Goal: Find specific page/section: Find specific page/section

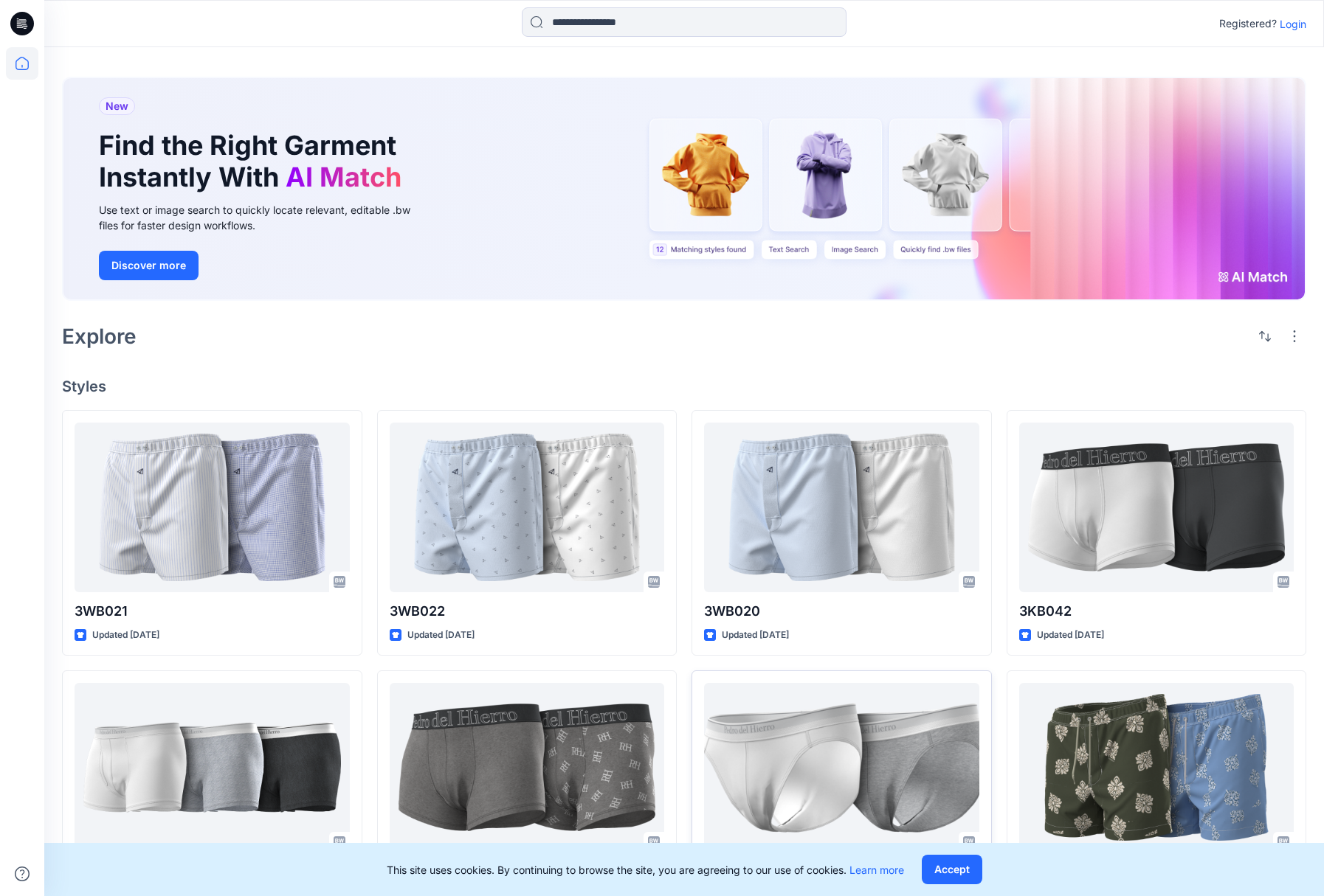
click at [964, 869] on button "Accept" at bounding box center [952, 870] width 61 height 30
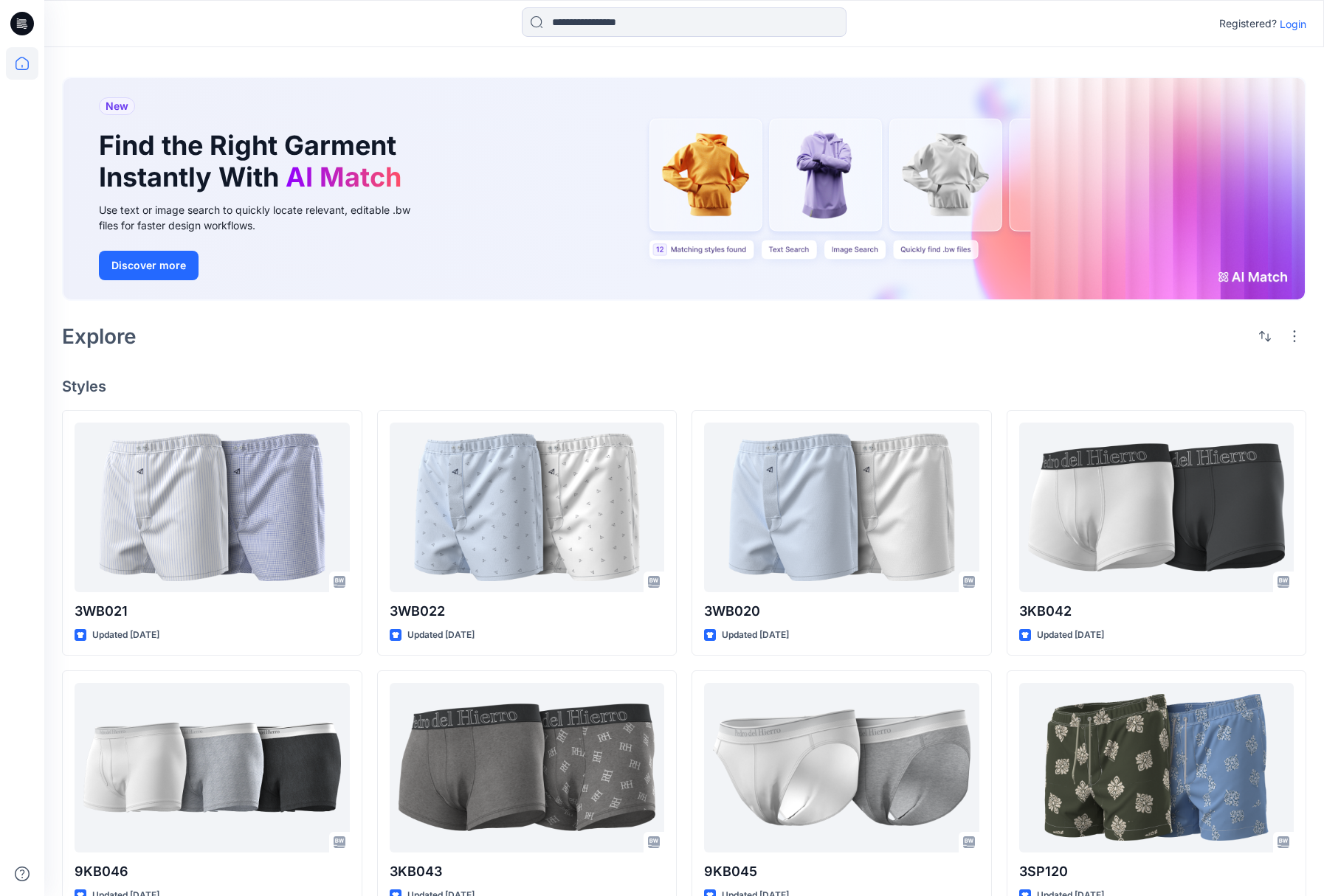
click at [1293, 20] on p "Login" at bounding box center [1293, 24] width 26 height 16
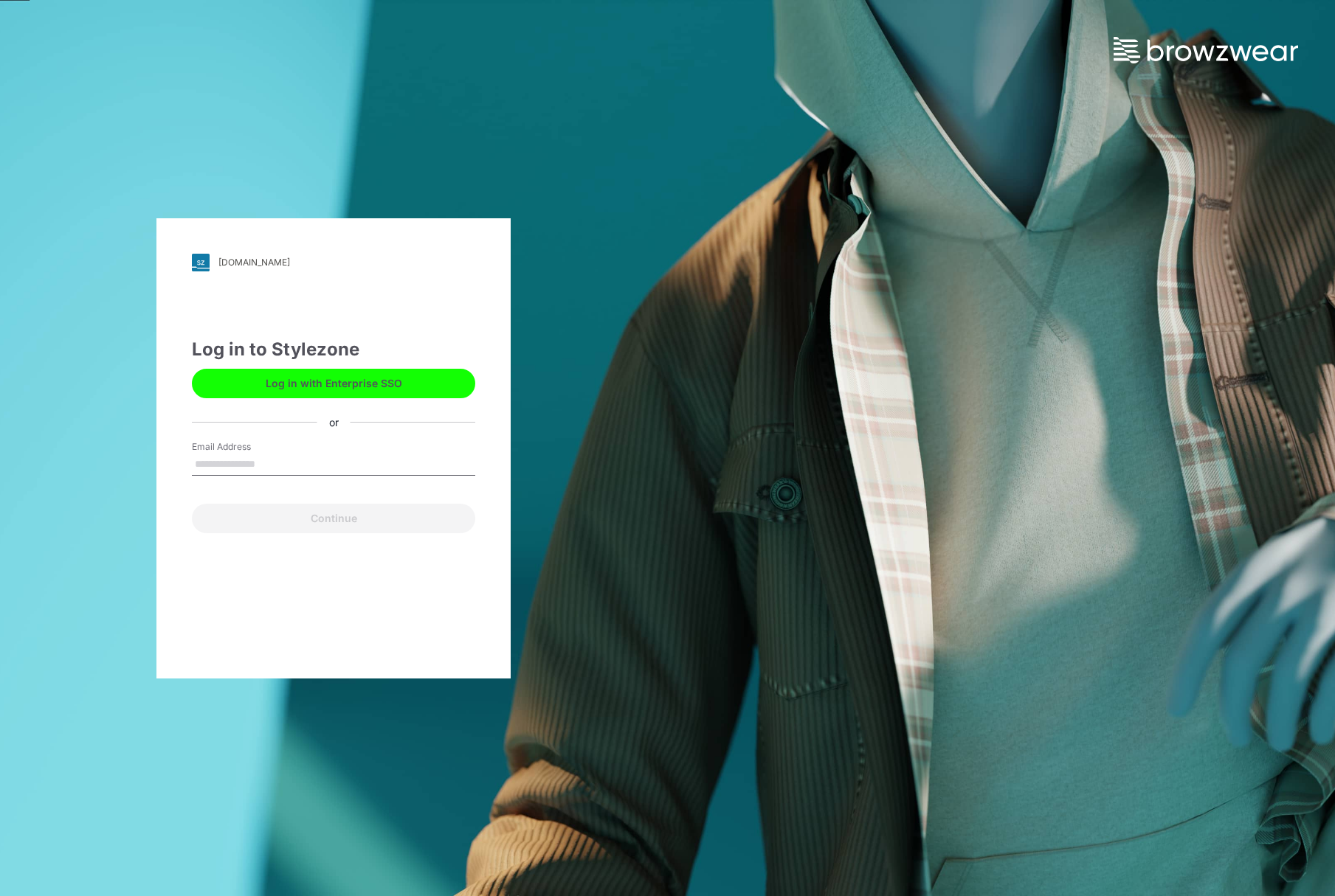
click at [221, 466] on input "Email Address" at bounding box center [334, 464] width 283 height 22
type input "**********"
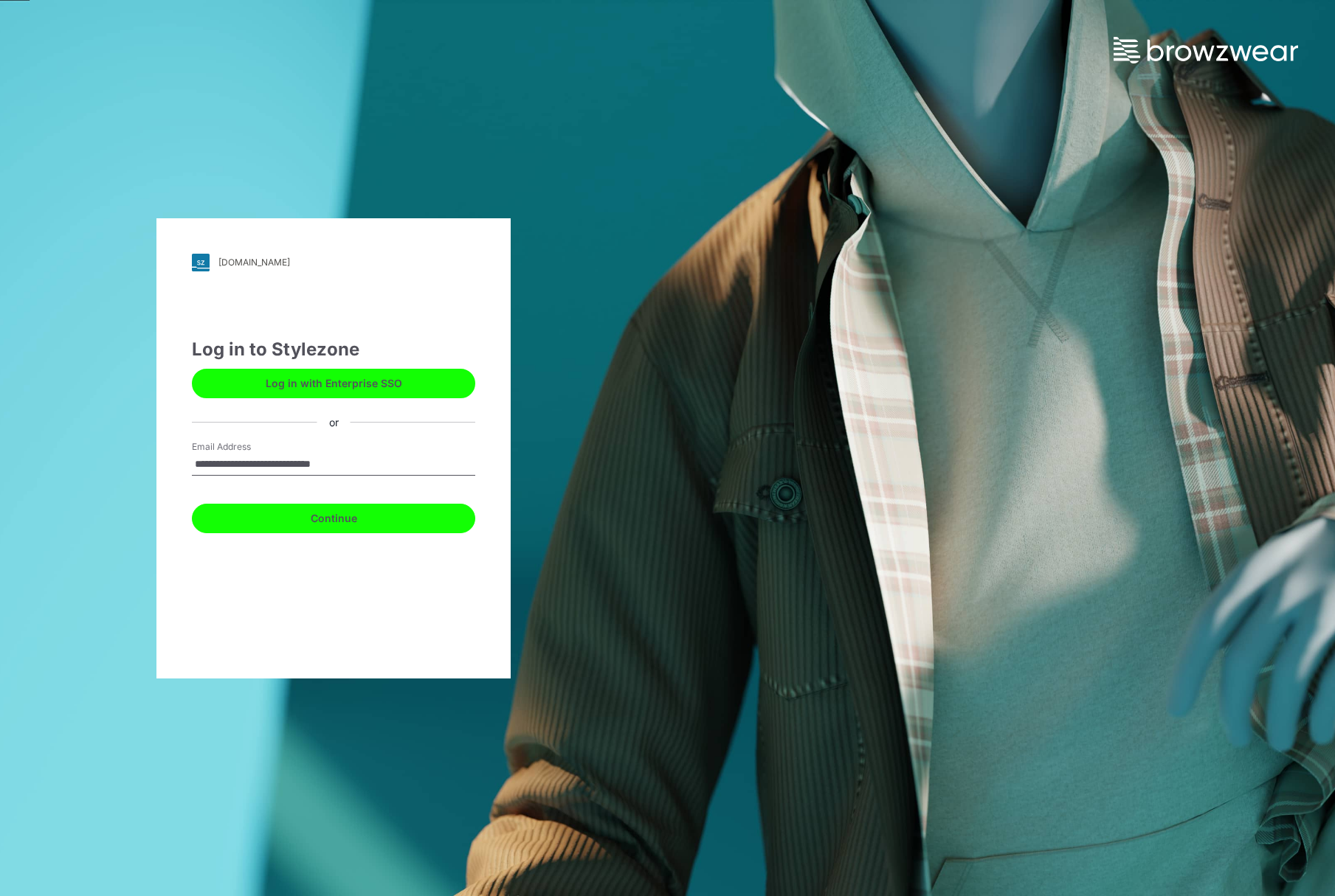
click at [318, 513] on button "Continue" at bounding box center [334, 519] width 283 height 30
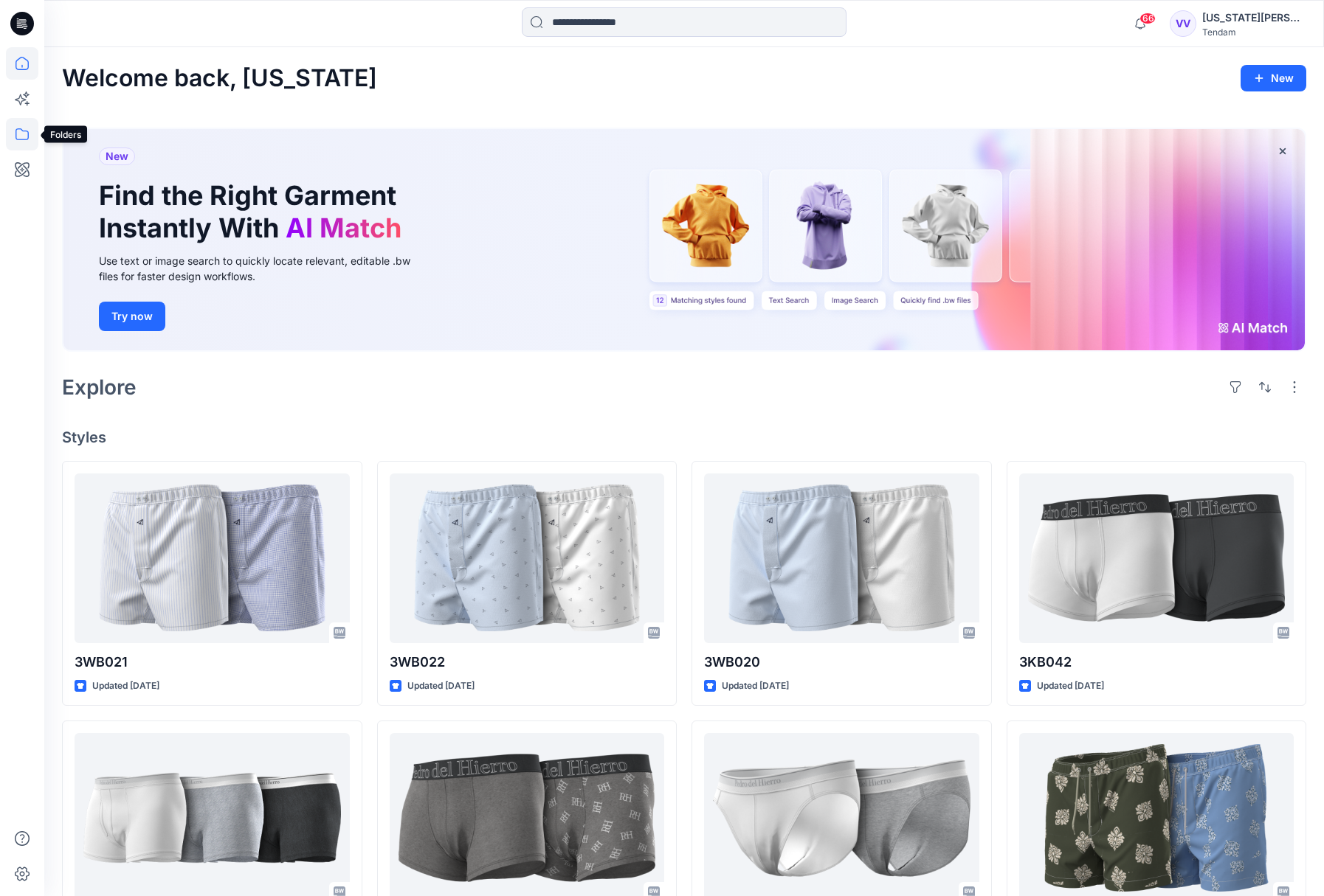
click at [23, 131] on icon at bounding box center [23, 135] width 33 height 33
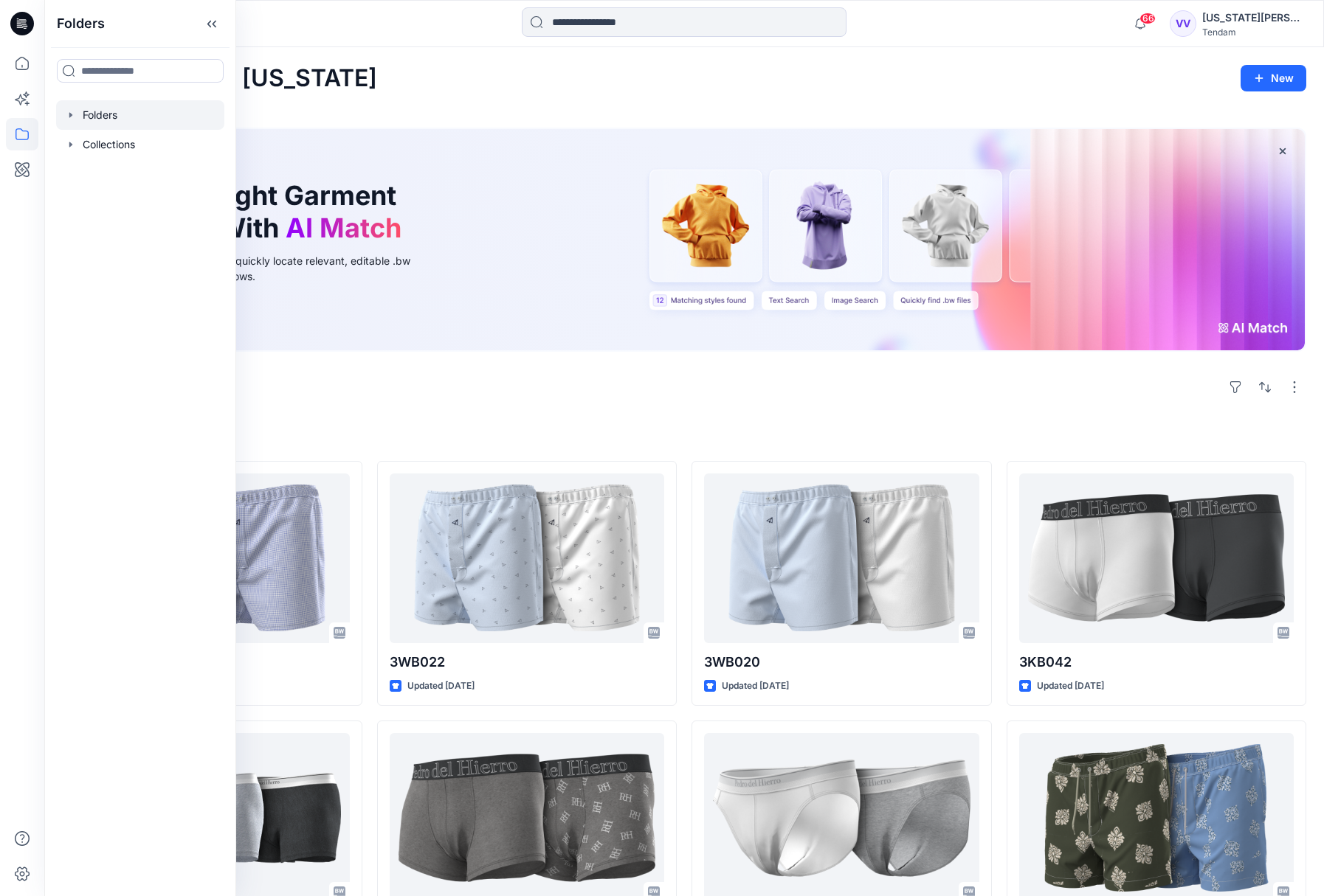
click at [95, 114] on div at bounding box center [140, 115] width 168 height 30
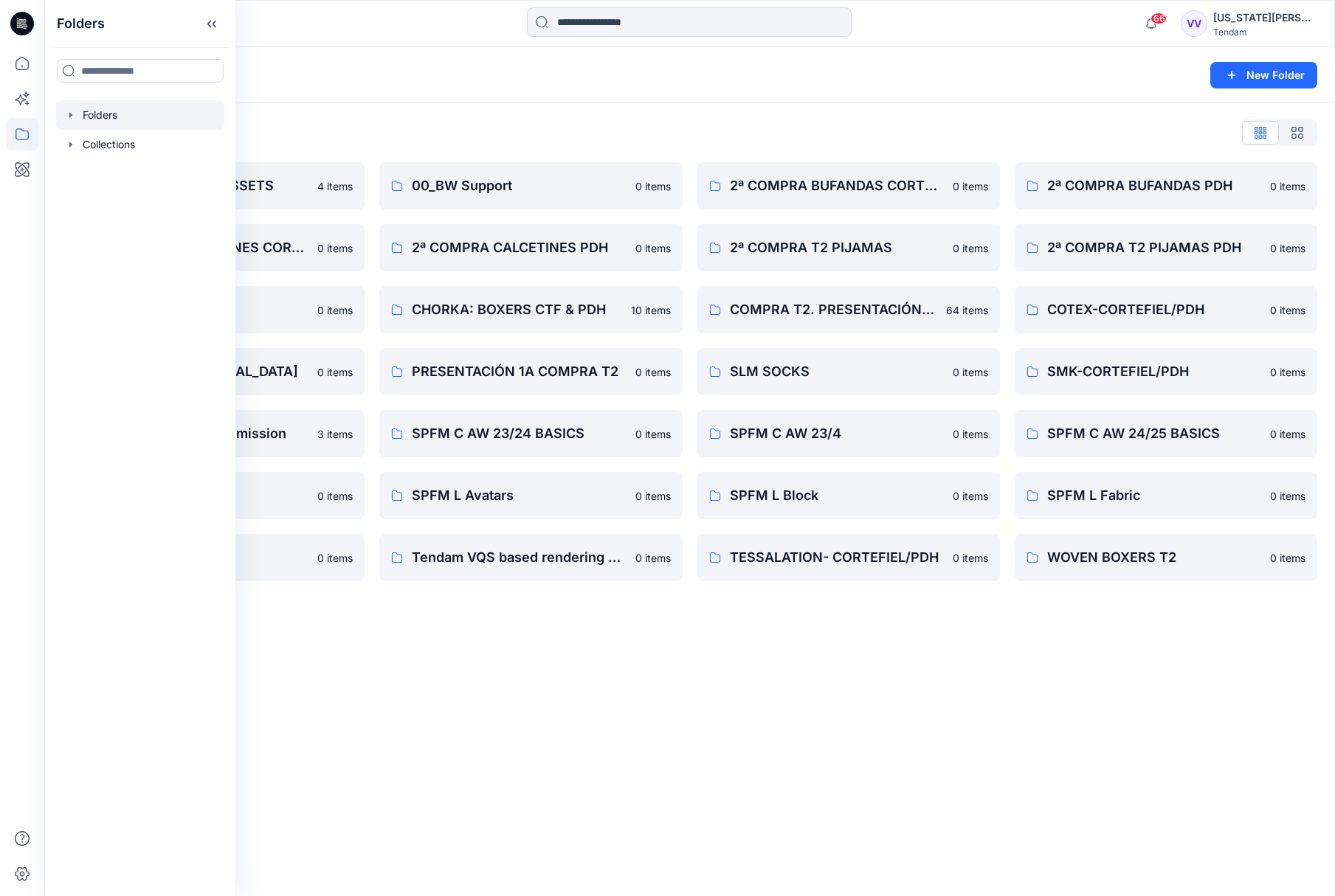
click at [767, 733] on div "Folders New Folder Folders List _CORTEFIEL & PDH ASSETS 4 items 2ª COMPRA CALCE…" at bounding box center [689, 472] width 1291 height 849
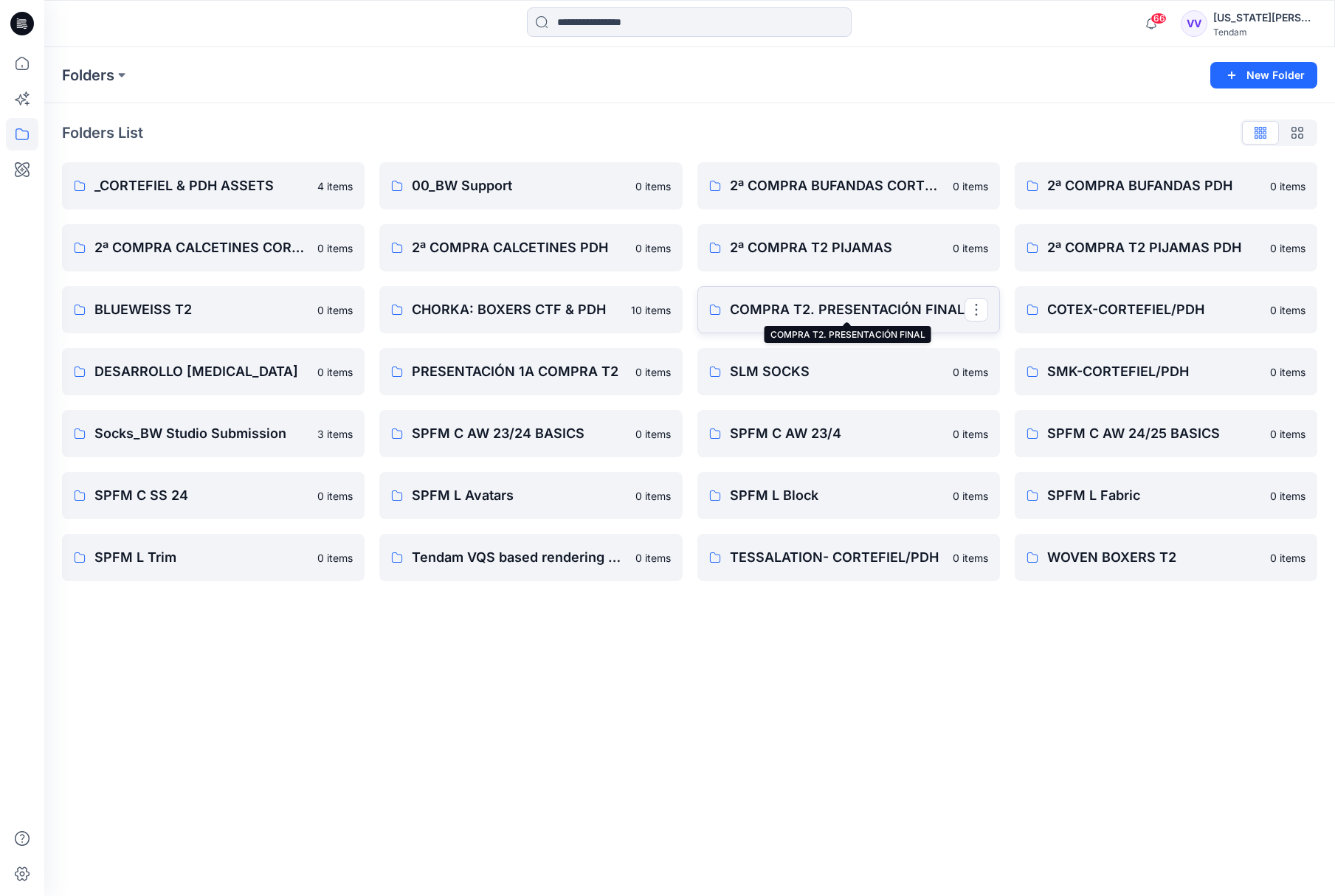
click at [846, 313] on p "COMPRA T2. PRESENTACIÓN FINAL" at bounding box center [847, 310] width 235 height 21
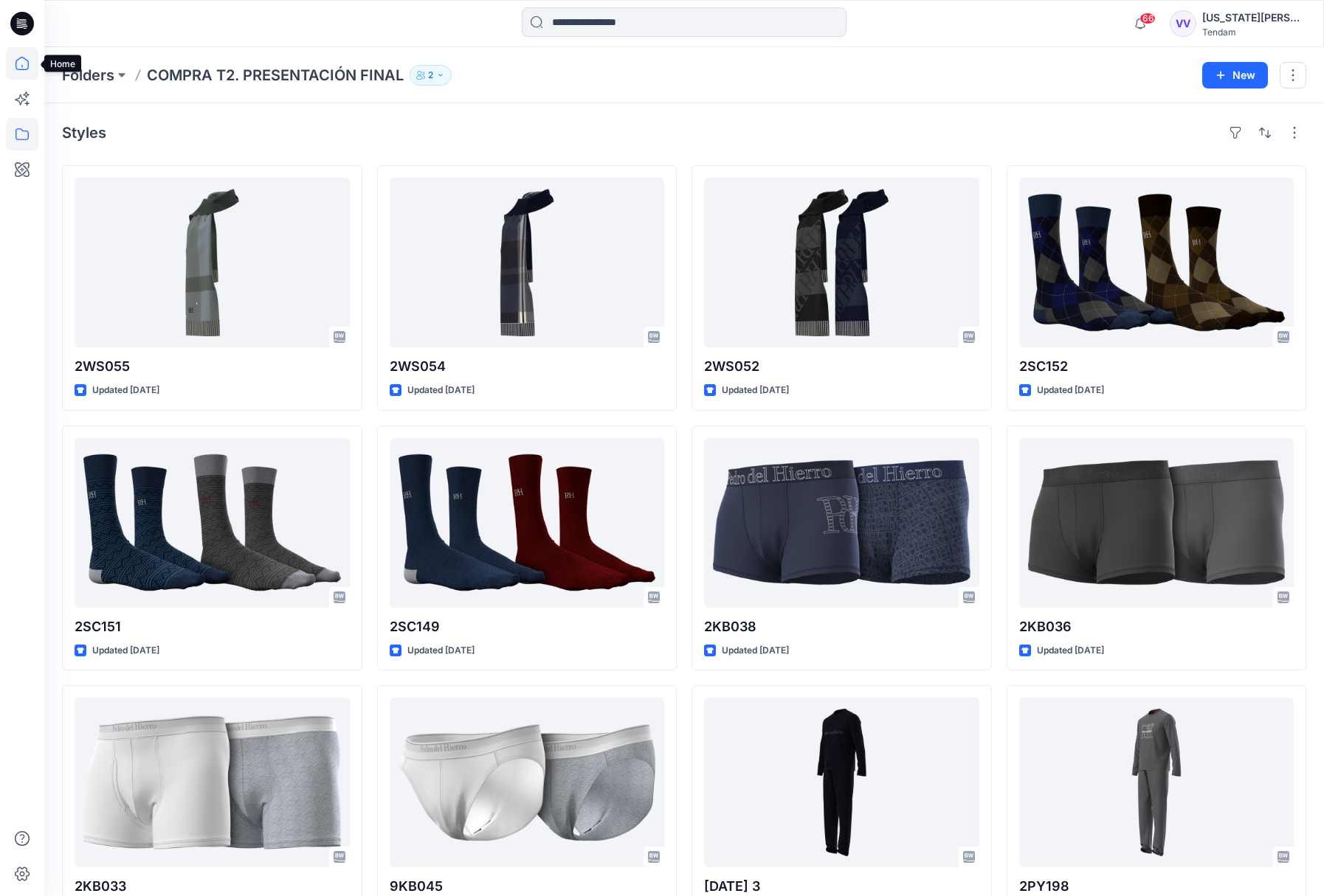
click at [24, 58] on icon at bounding box center [23, 64] width 33 height 33
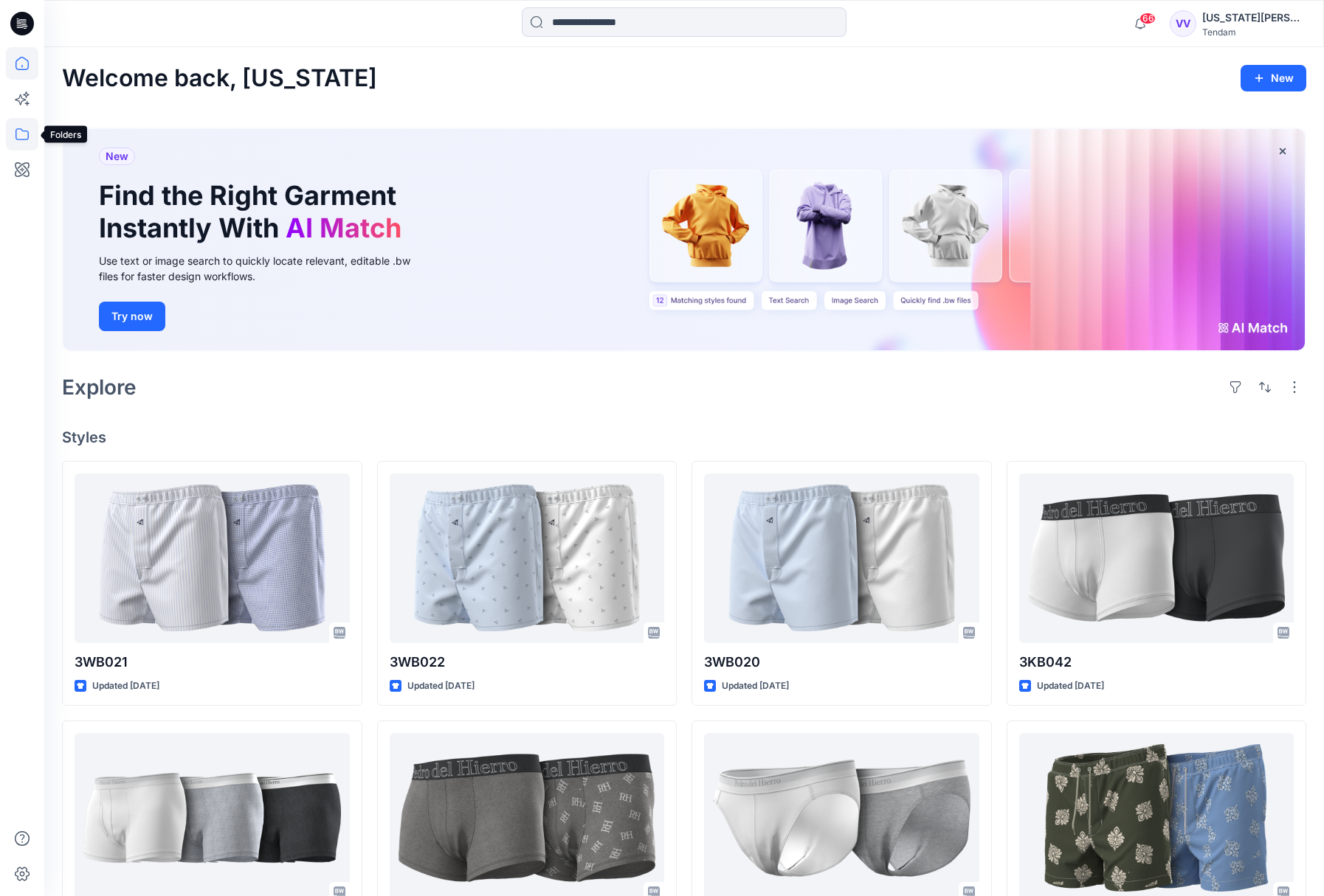
click at [22, 134] on icon at bounding box center [23, 135] width 33 height 33
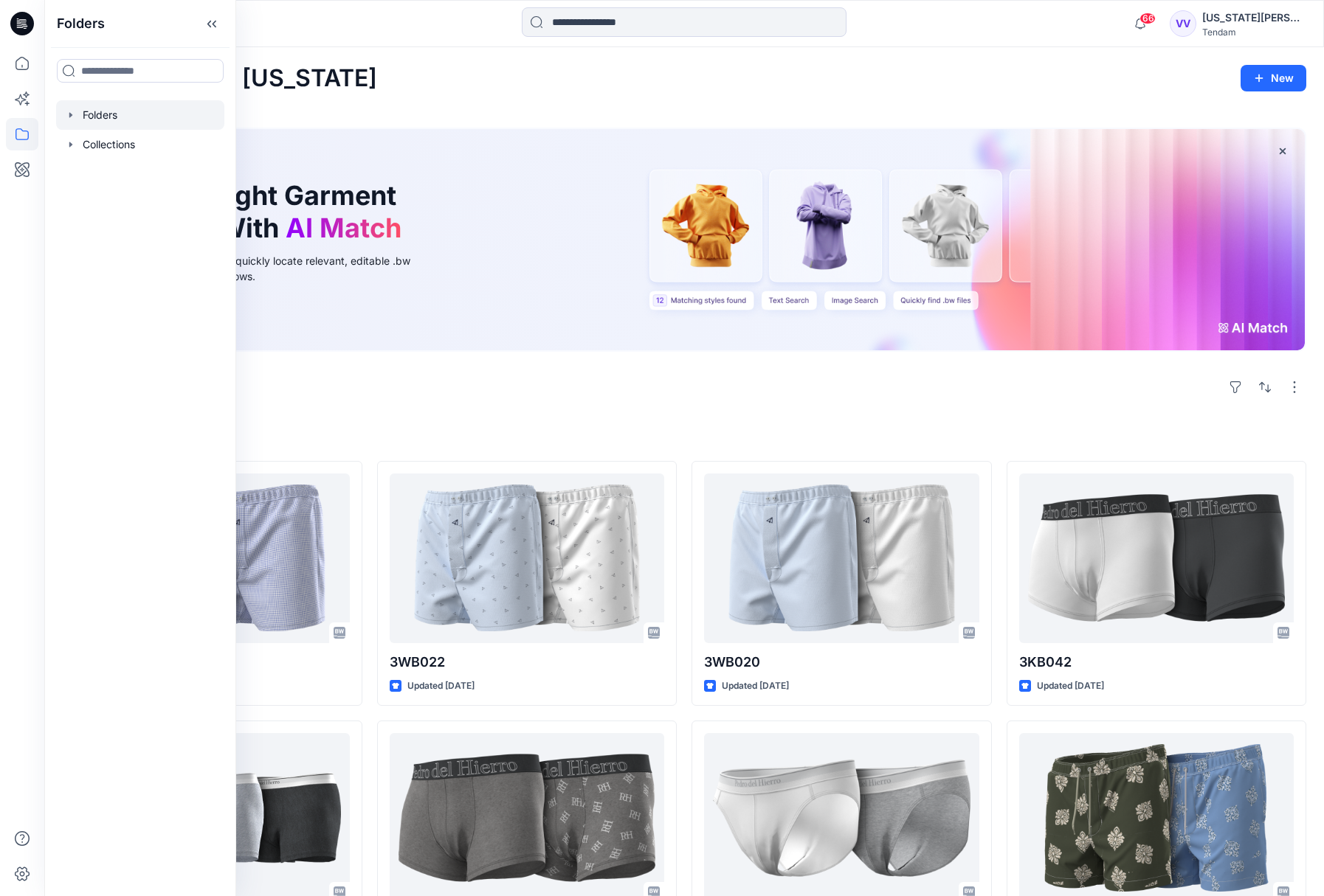
click at [119, 115] on div at bounding box center [140, 115] width 168 height 30
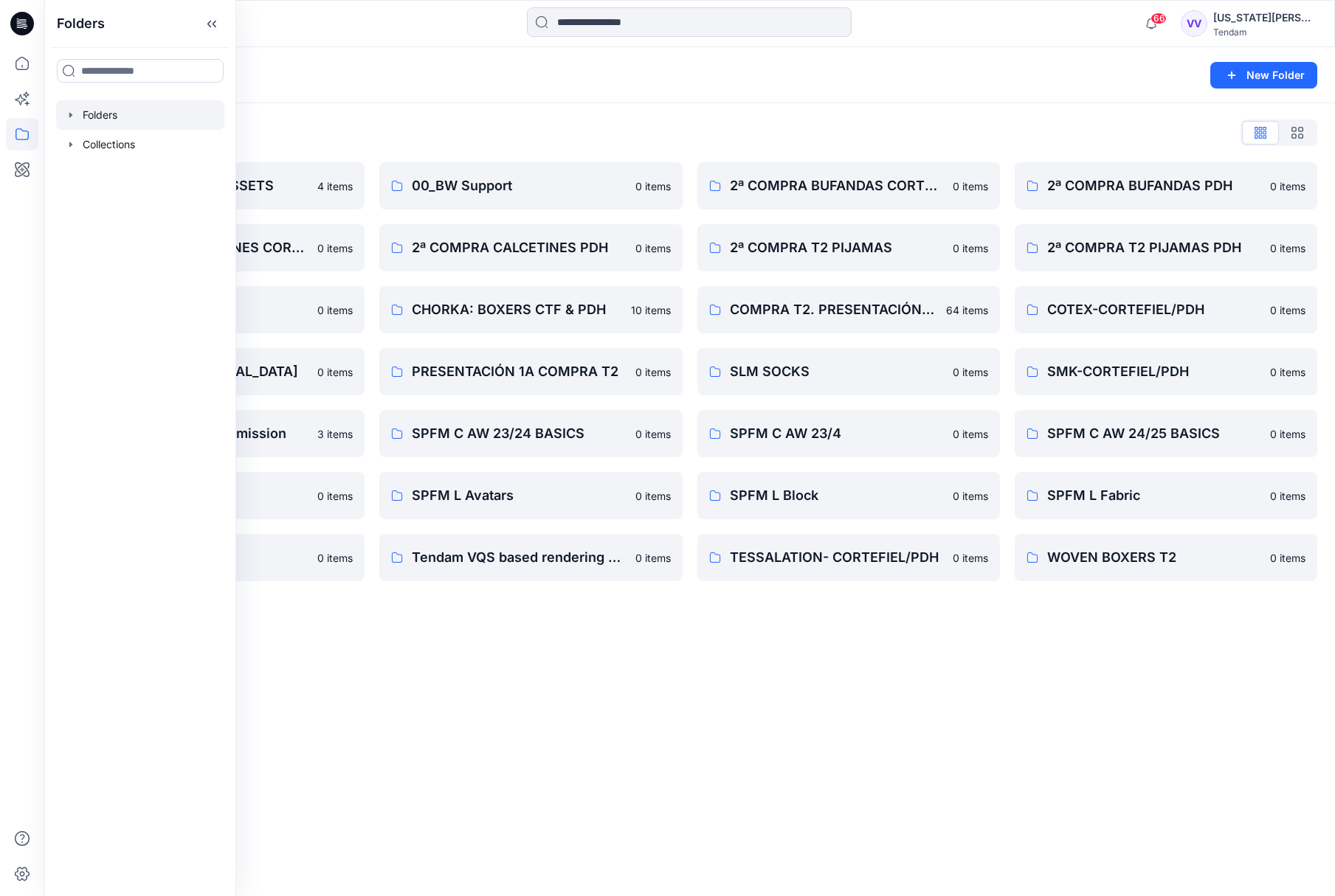
click at [1011, 769] on div "Folders New Folder Folders List _CORTEFIEL & PDH ASSETS 4 items 2ª COMPRA CALCE…" at bounding box center [689, 472] width 1291 height 849
